Goal: Transaction & Acquisition: Purchase product/service

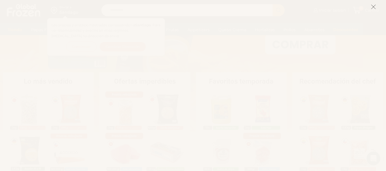
scroll to position [86, 0]
click at [376, 7] on icon at bounding box center [373, 6] width 5 height 5
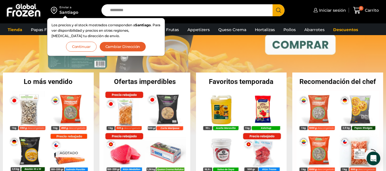
click at [225, 56] on link "1 / 3" at bounding box center [193, 50] width 386 height 172
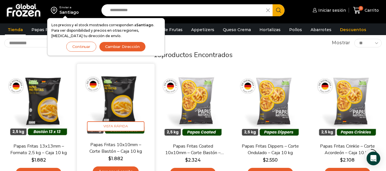
scroll to position [91, 0]
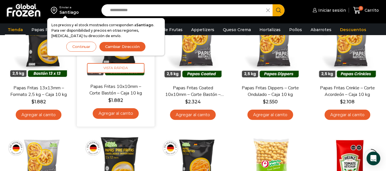
click at [122, 110] on link "Agregar al carrito" at bounding box center [116, 114] width 46 height 11
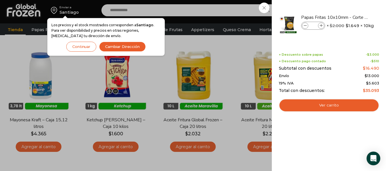
scroll to position [301, 0]
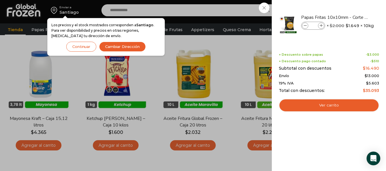
click at [89, 49] on button "Continuar" at bounding box center [81, 47] width 30 height 10
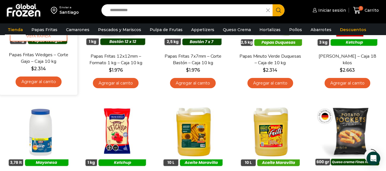
scroll to position [279, 0]
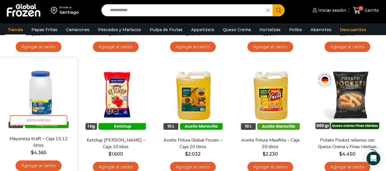
click at [38, 164] on link "Agregar al carrito" at bounding box center [39, 166] width 46 height 11
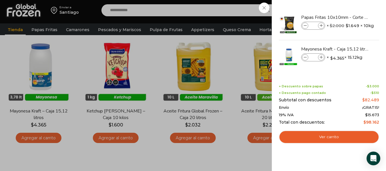
scroll to position [310, 0]
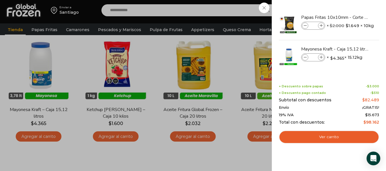
click at [352, 17] on div "2 Carrito 2 2 Shopping Cart *" at bounding box center [366, 10] width 29 height 13
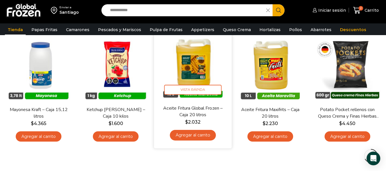
click at [189, 137] on link "Agregar al carrito" at bounding box center [193, 135] width 46 height 11
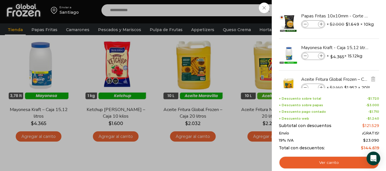
scroll to position [0, 0]
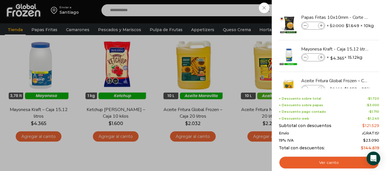
click at [352, 17] on div "3 Carrito 3 3 Shopping Cart *" at bounding box center [366, 10] width 29 height 13
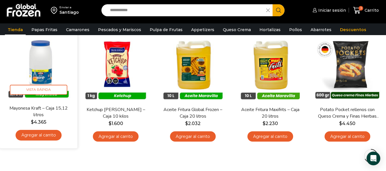
click at [36, 57] on img at bounding box center [38, 66] width 69 height 69
click at [54, 97] on img at bounding box center [38, 66] width 69 height 69
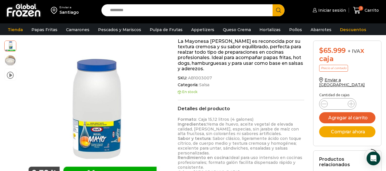
scroll to position [82, 0]
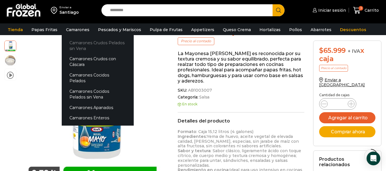
click at [78, 41] on link "Camarones Crudos Pelados sin Vena" at bounding box center [98, 45] width 72 height 16
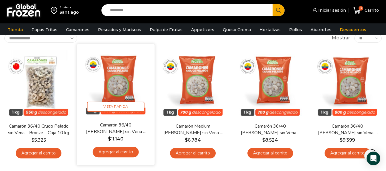
scroll to position [38, 0]
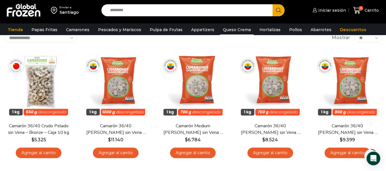
click at [235, 29] on link "Queso Crema" at bounding box center [237, 29] width 34 height 11
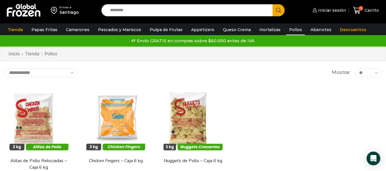
scroll to position [3, 0]
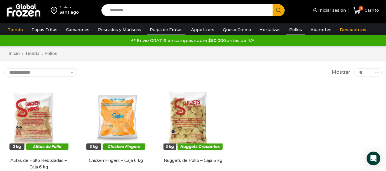
click at [148, 29] on link "Pulpa de Frutas" at bounding box center [166, 29] width 39 height 11
